Goal: Information Seeking & Learning: Understand process/instructions

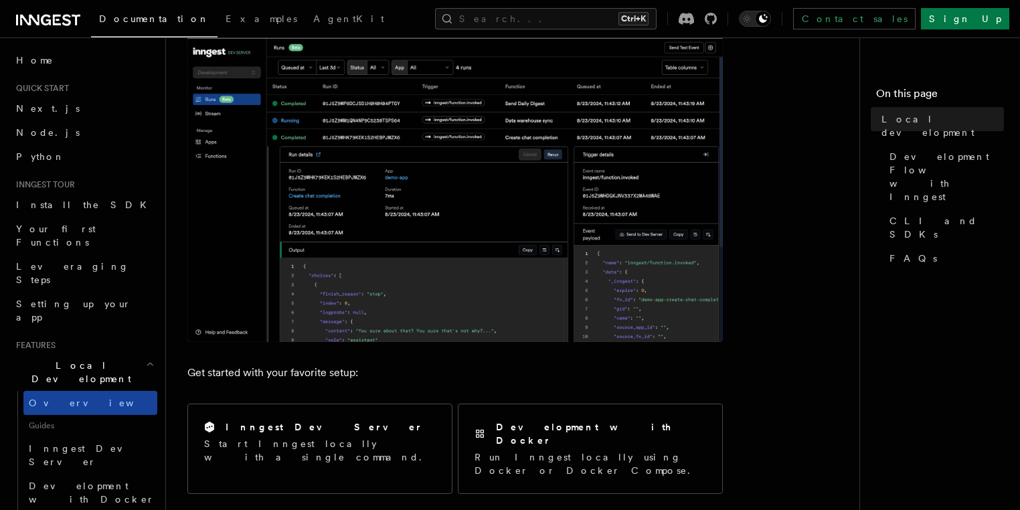
scroll to position [54, 0]
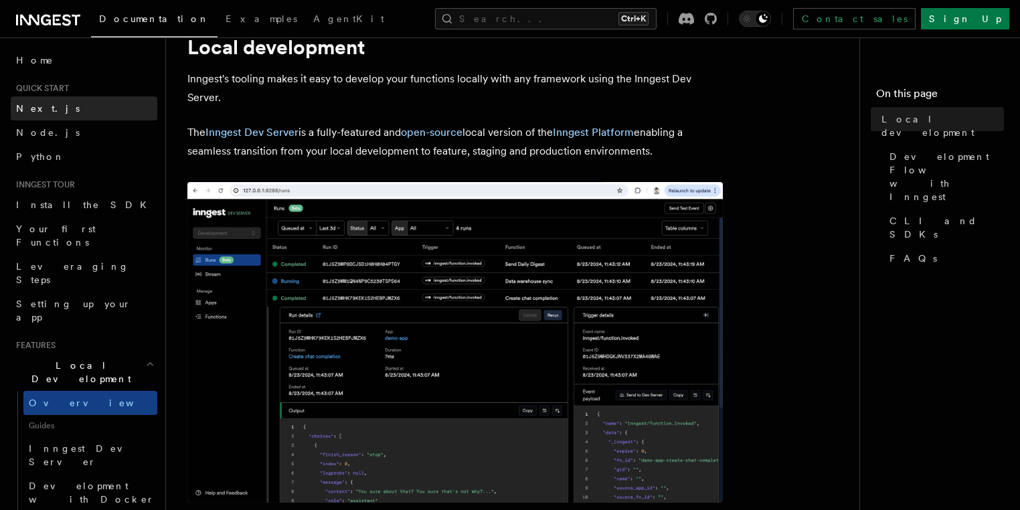
click at [48, 115] on link "Next.js" at bounding box center [84, 108] width 147 height 24
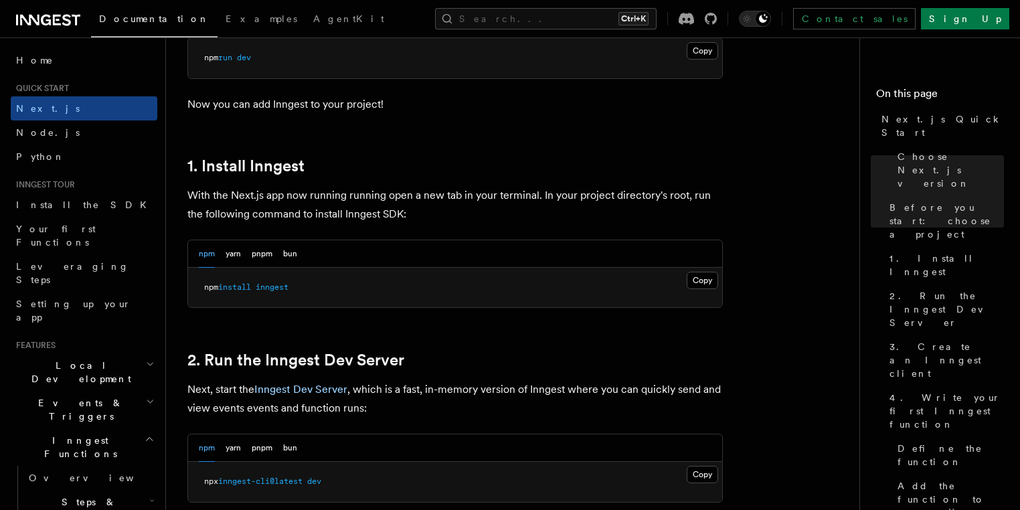
scroll to position [803, 0]
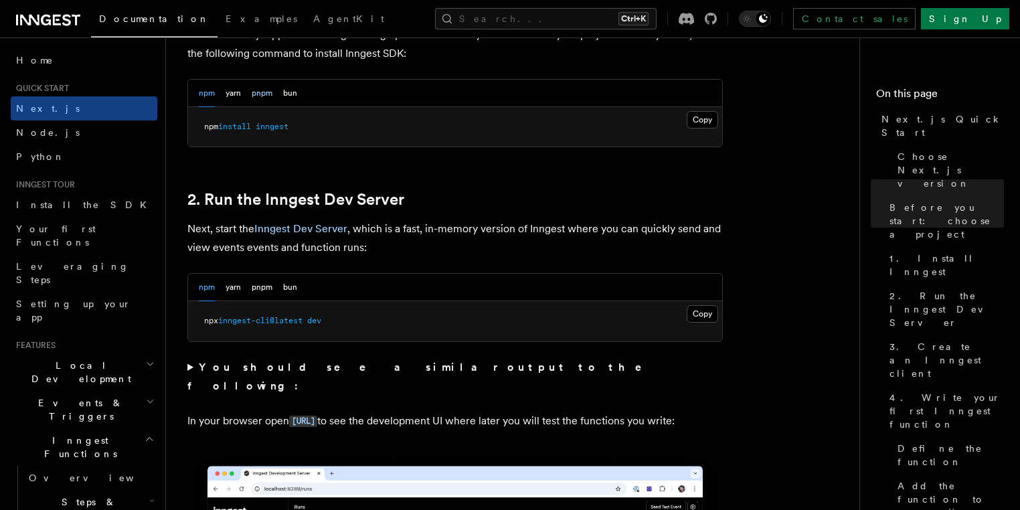
click at [268, 94] on button "pnpm" at bounding box center [262, 93] width 21 height 27
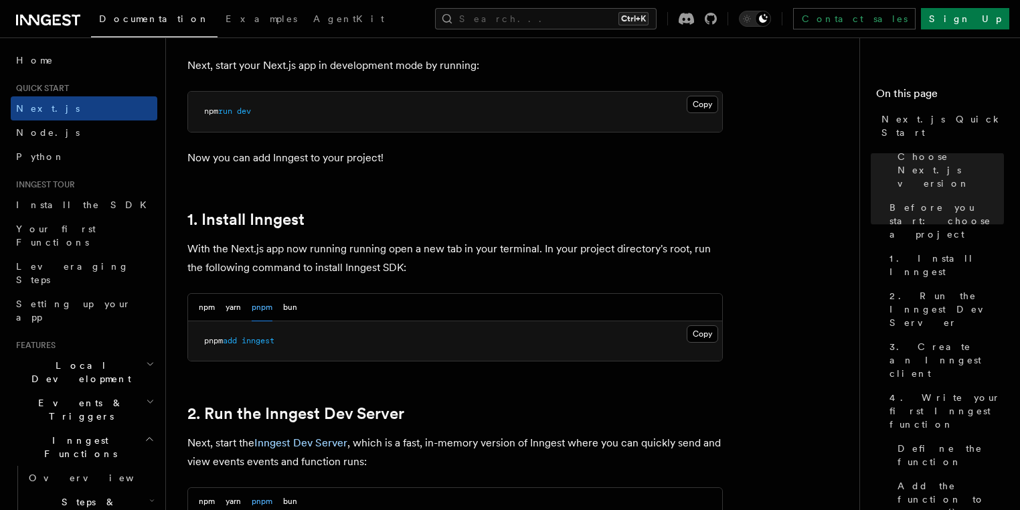
scroll to position [321, 0]
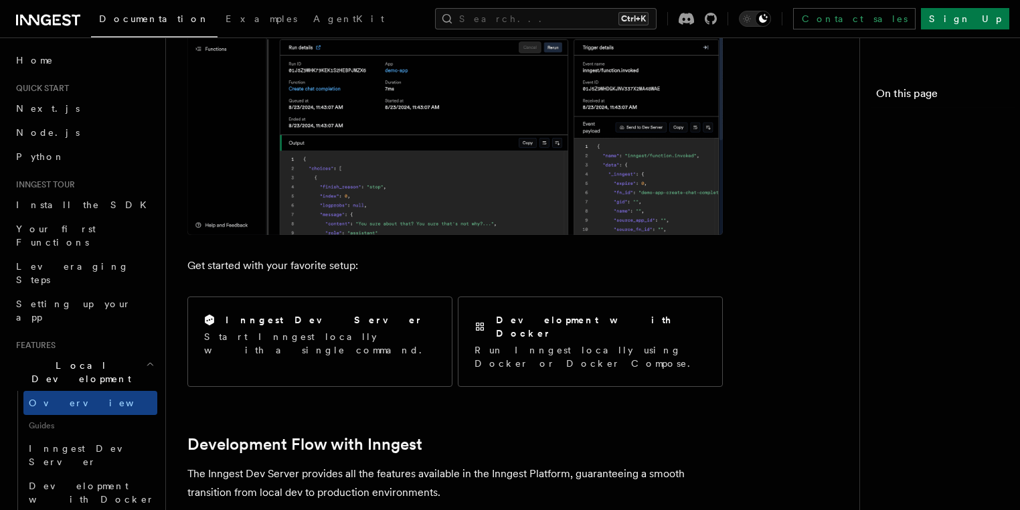
scroll to position [54, 0]
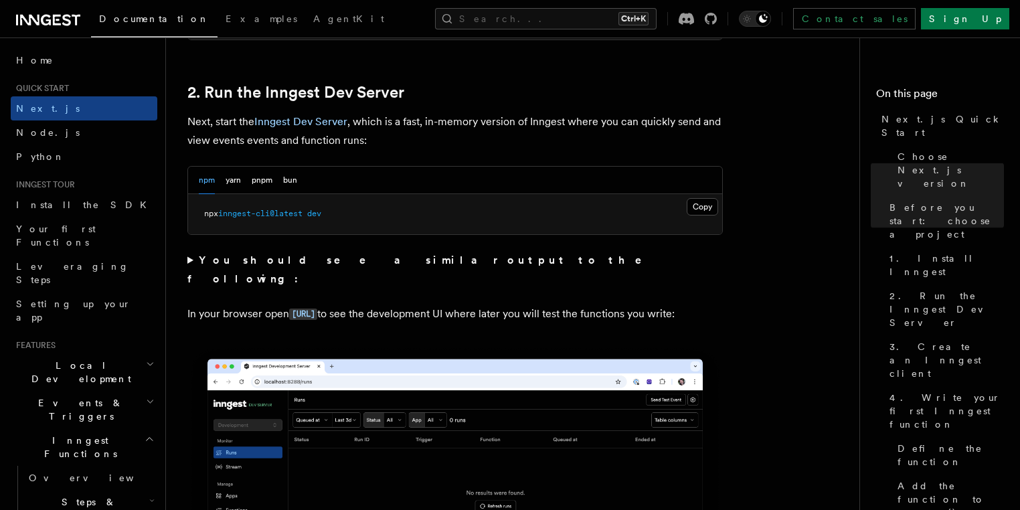
scroll to position [964, 0]
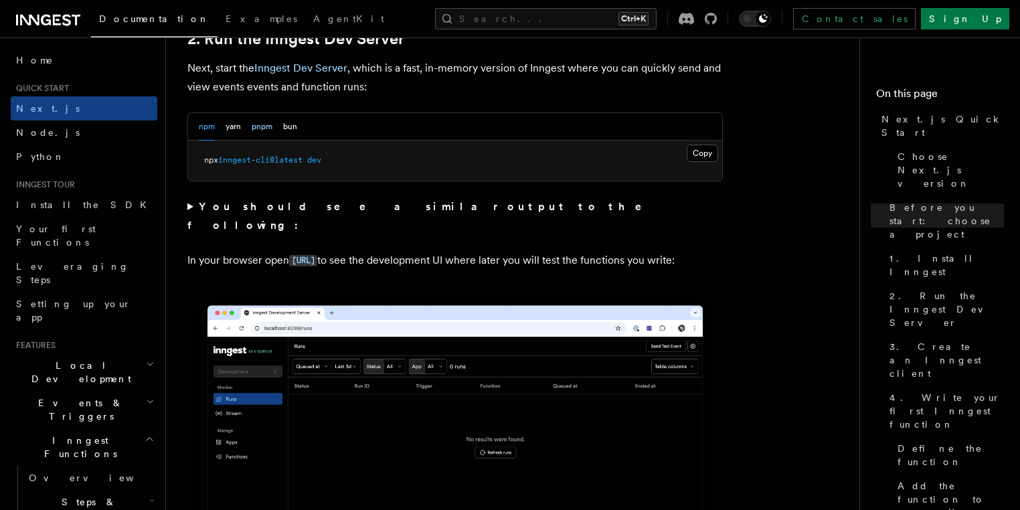
click at [262, 123] on button "pnpm" at bounding box center [262, 126] width 21 height 27
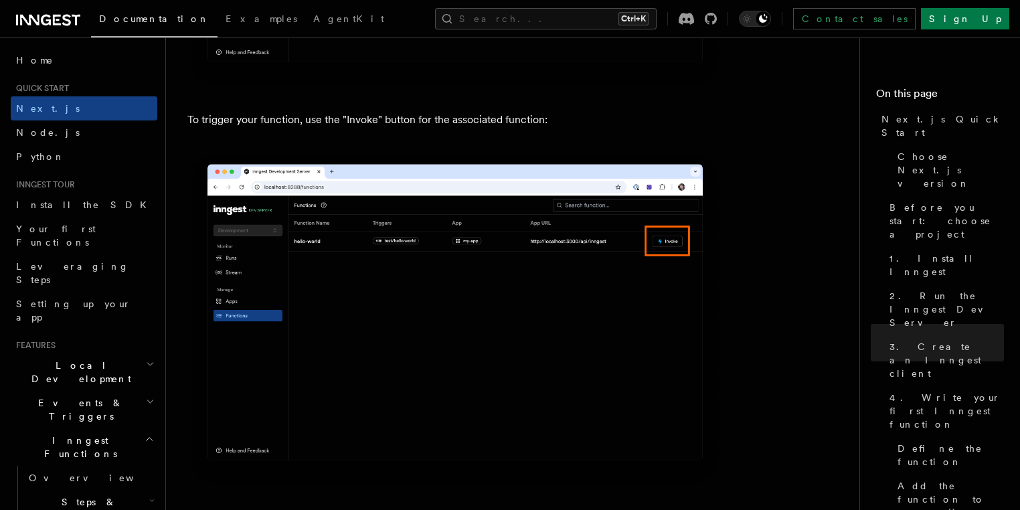
scroll to position [3267, 0]
